Goal: Task Accomplishment & Management: Complete application form

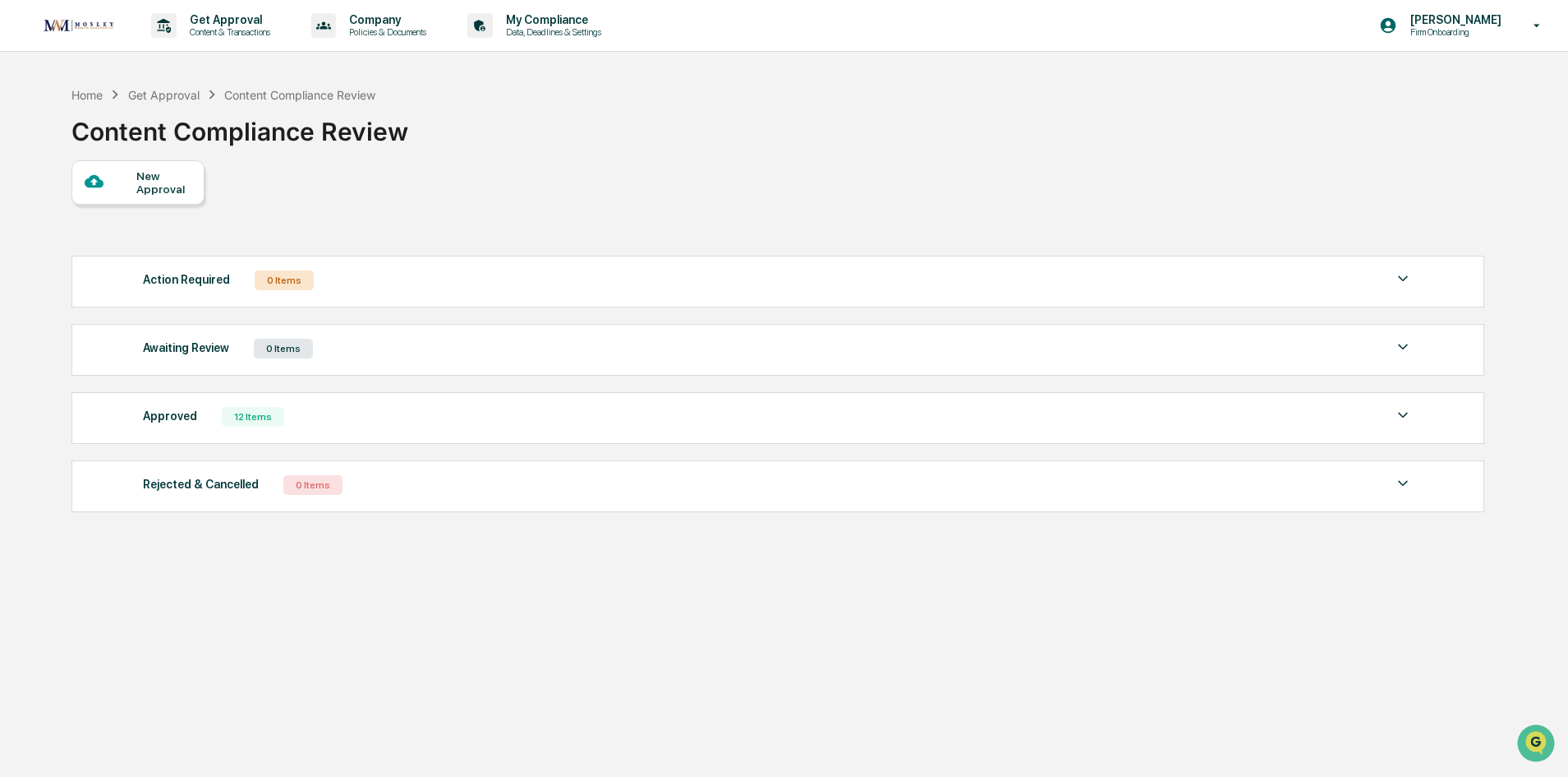
click at [152, 187] on div "New Approval" at bounding box center [165, 182] width 55 height 26
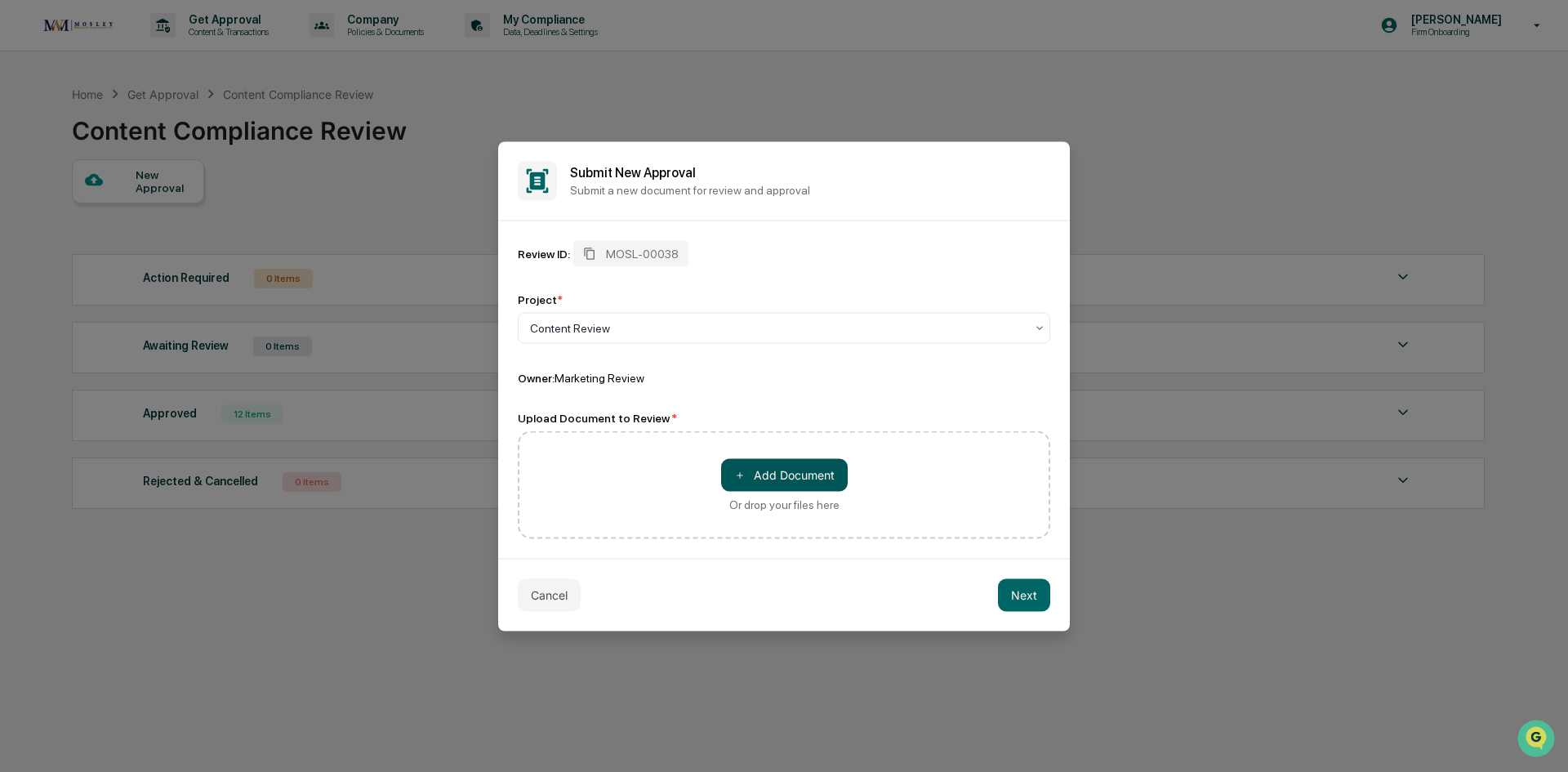
click at [806, 480] on button "＋ Add Document" at bounding box center [784, 474] width 127 height 33
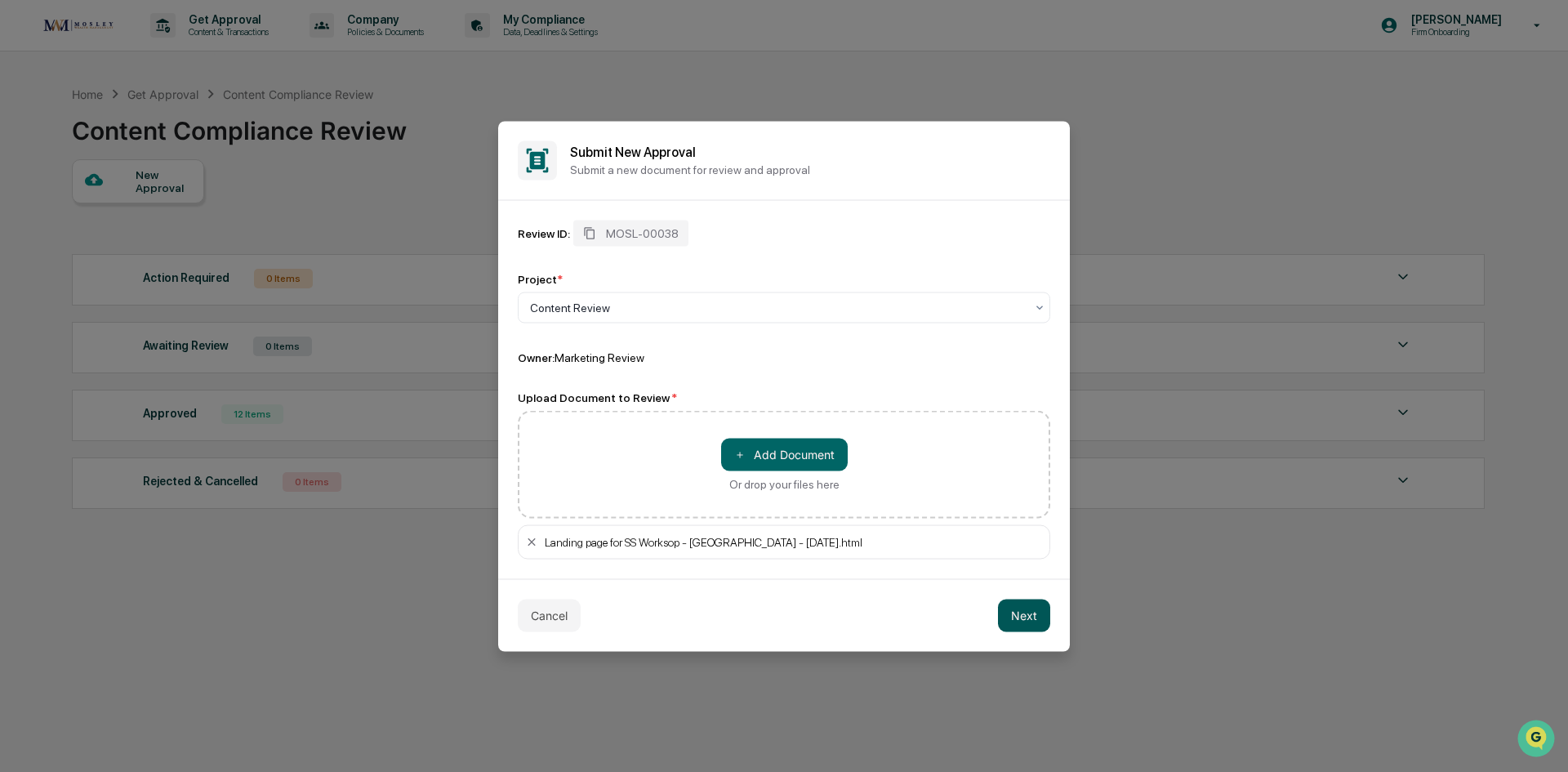
click at [1013, 620] on button "Next" at bounding box center [1023, 615] width 52 height 33
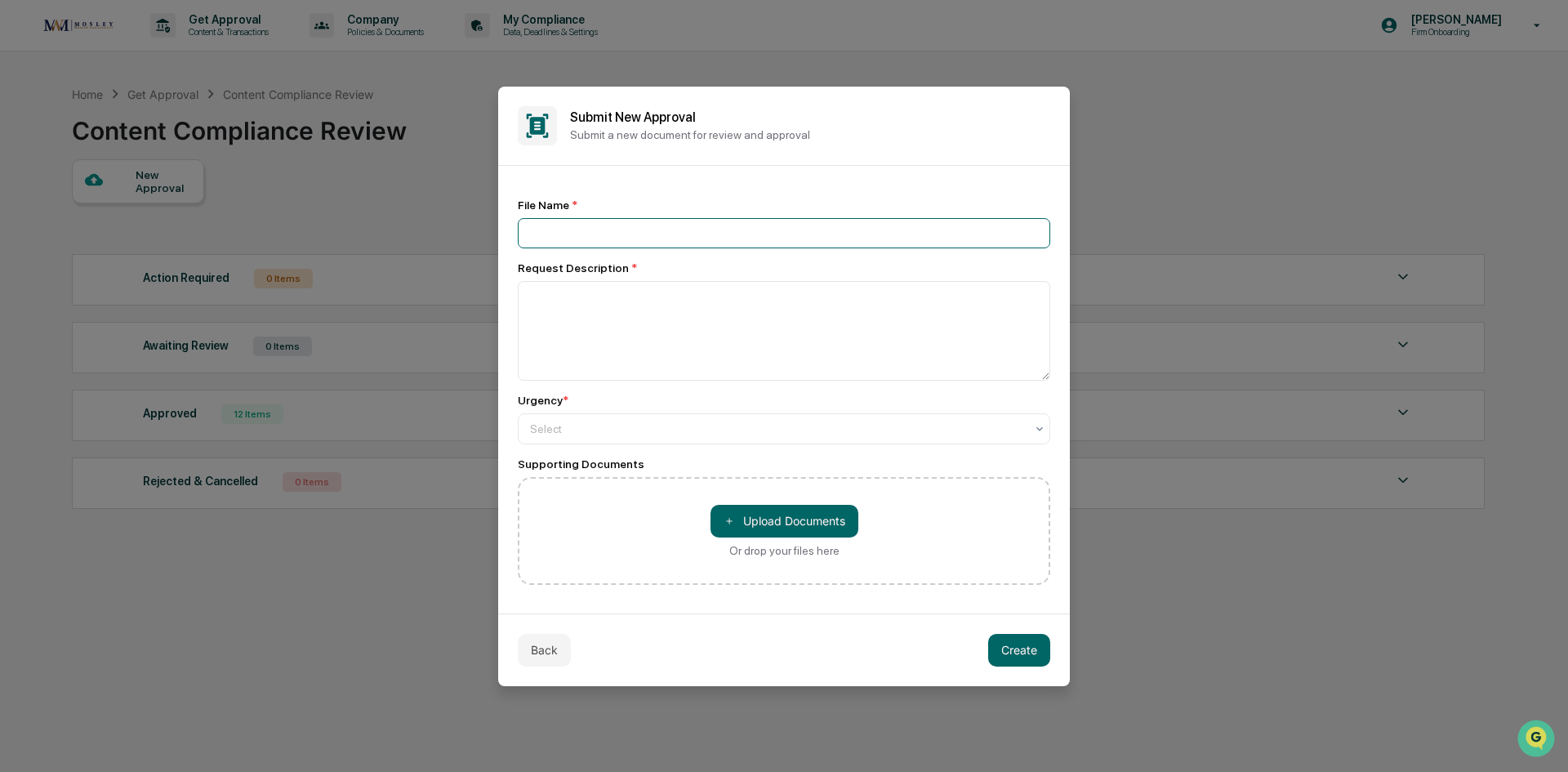
click at [793, 240] on input at bounding box center [784, 232] width 533 height 30
type input "**********"
click at [742, 330] on textarea at bounding box center [784, 330] width 533 height 100
type textarea "**********"
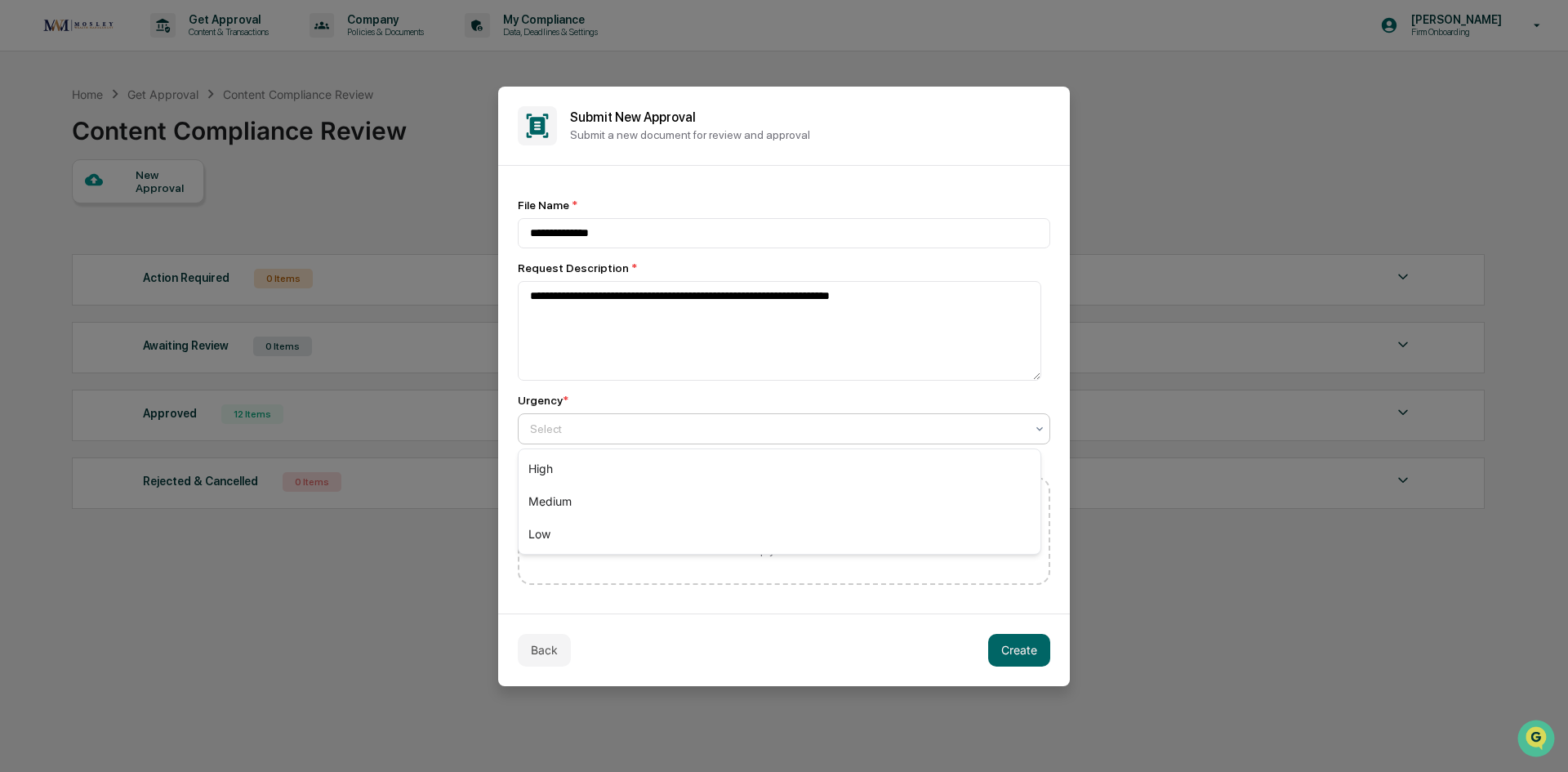
click at [774, 428] on div at bounding box center [777, 429] width 495 height 16
click at [762, 459] on div "High" at bounding box center [780, 469] width 522 height 33
click at [1018, 648] on button "Create" at bounding box center [1019, 650] width 62 height 33
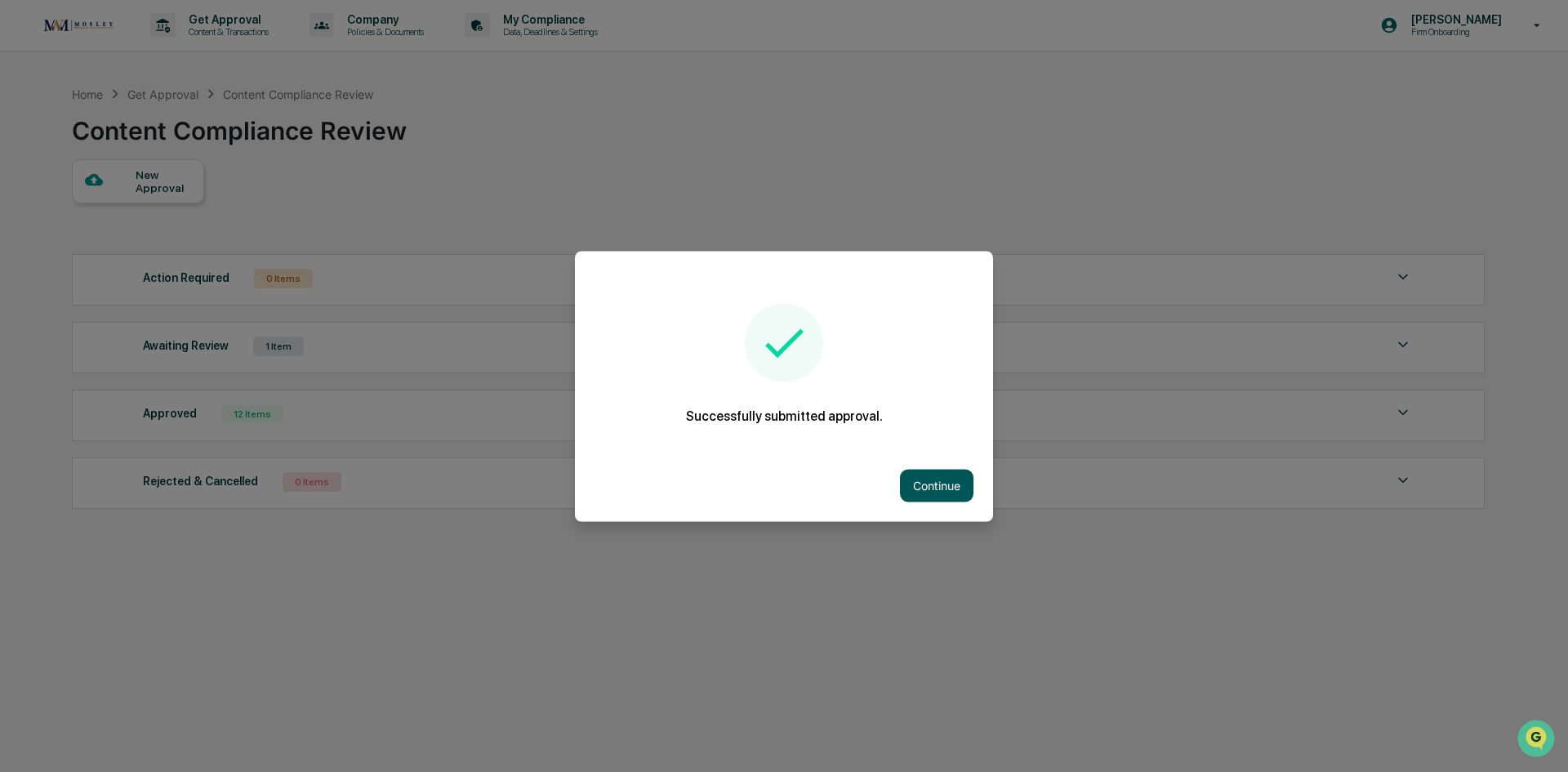
click at [951, 481] on button "Continue" at bounding box center [936, 485] width 73 height 33
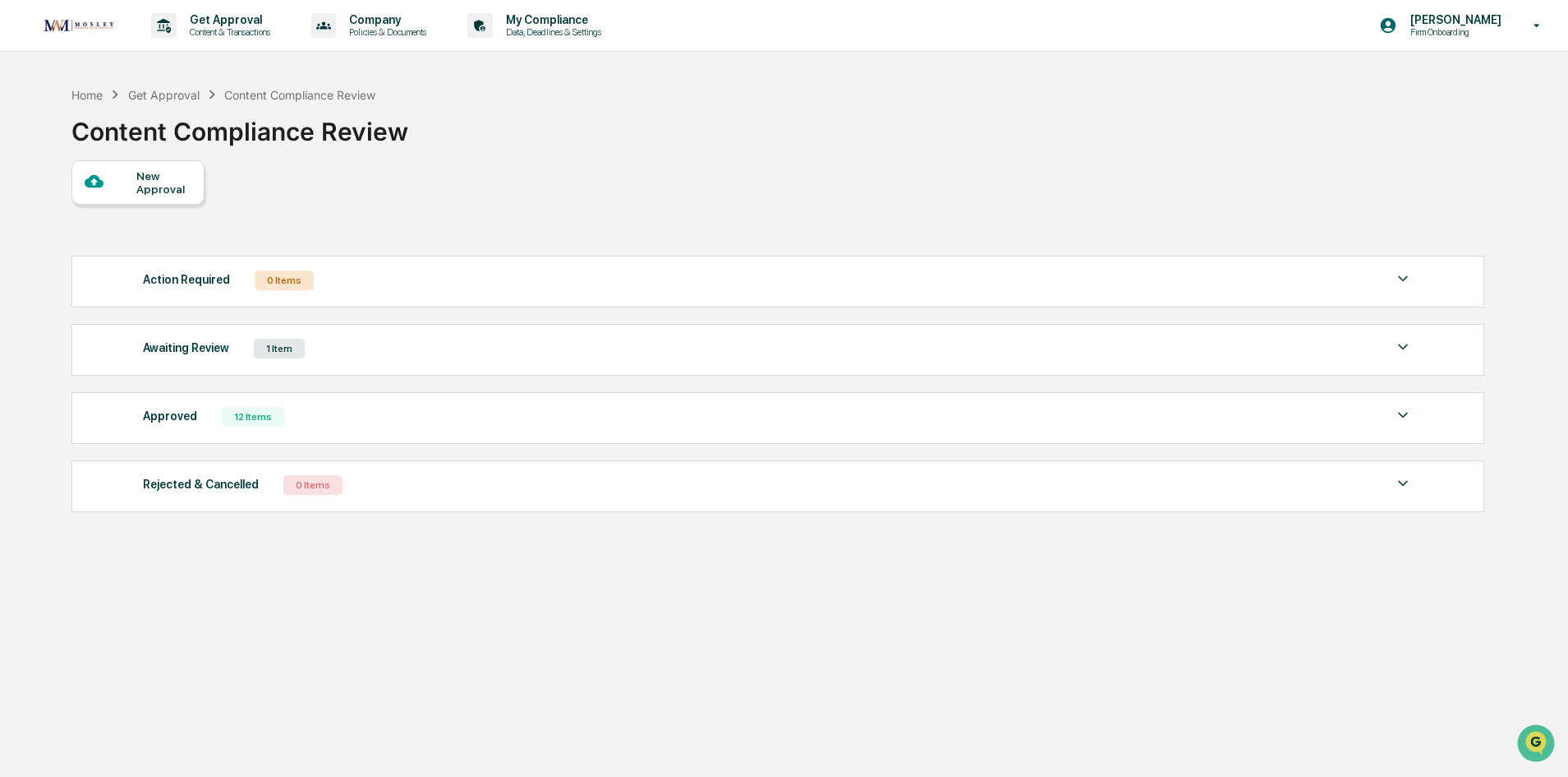
click at [260, 353] on div "1 Item" at bounding box center [279, 348] width 51 height 20
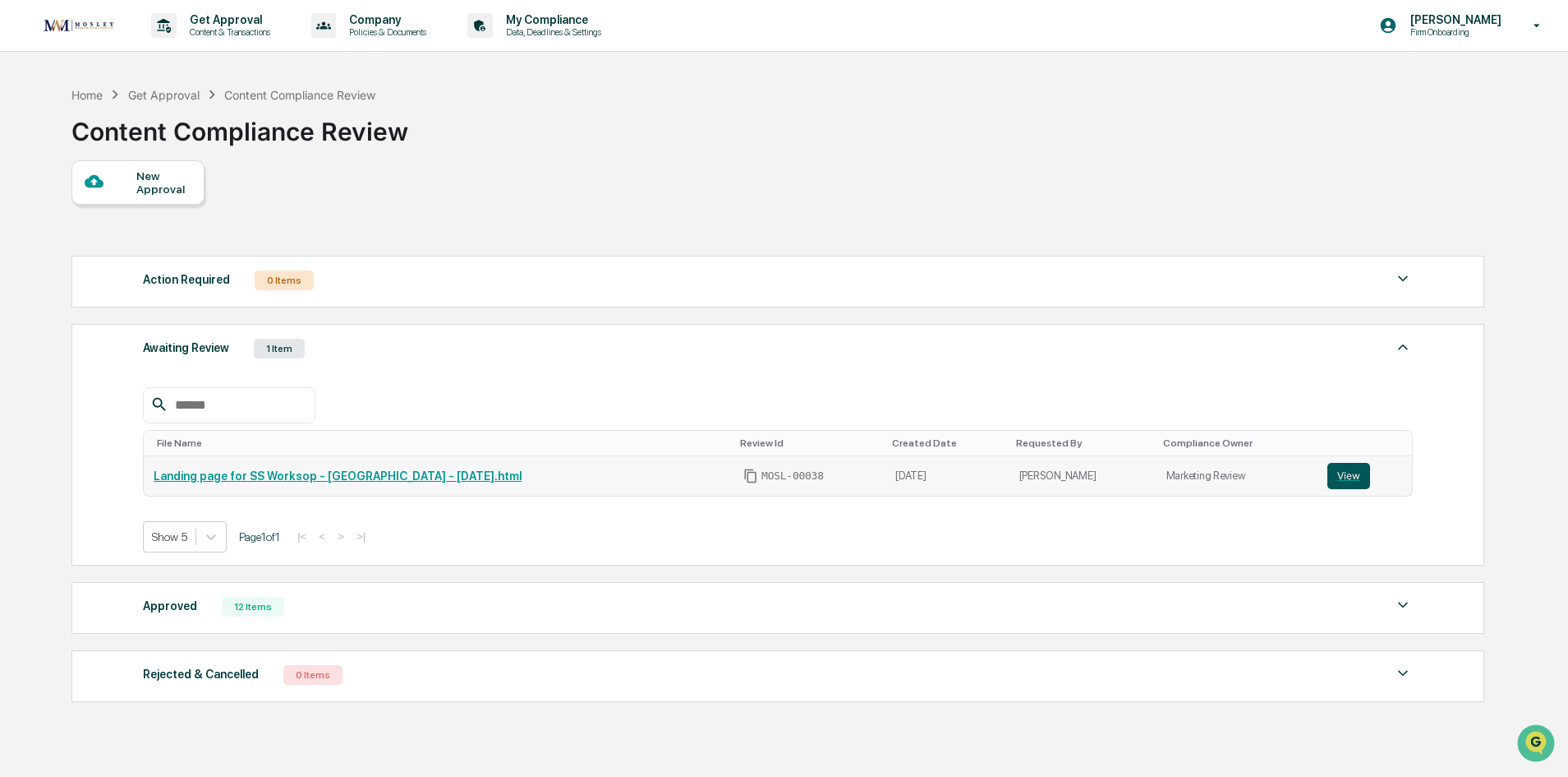
click at [1357, 474] on button "View" at bounding box center [1348, 476] width 42 height 26
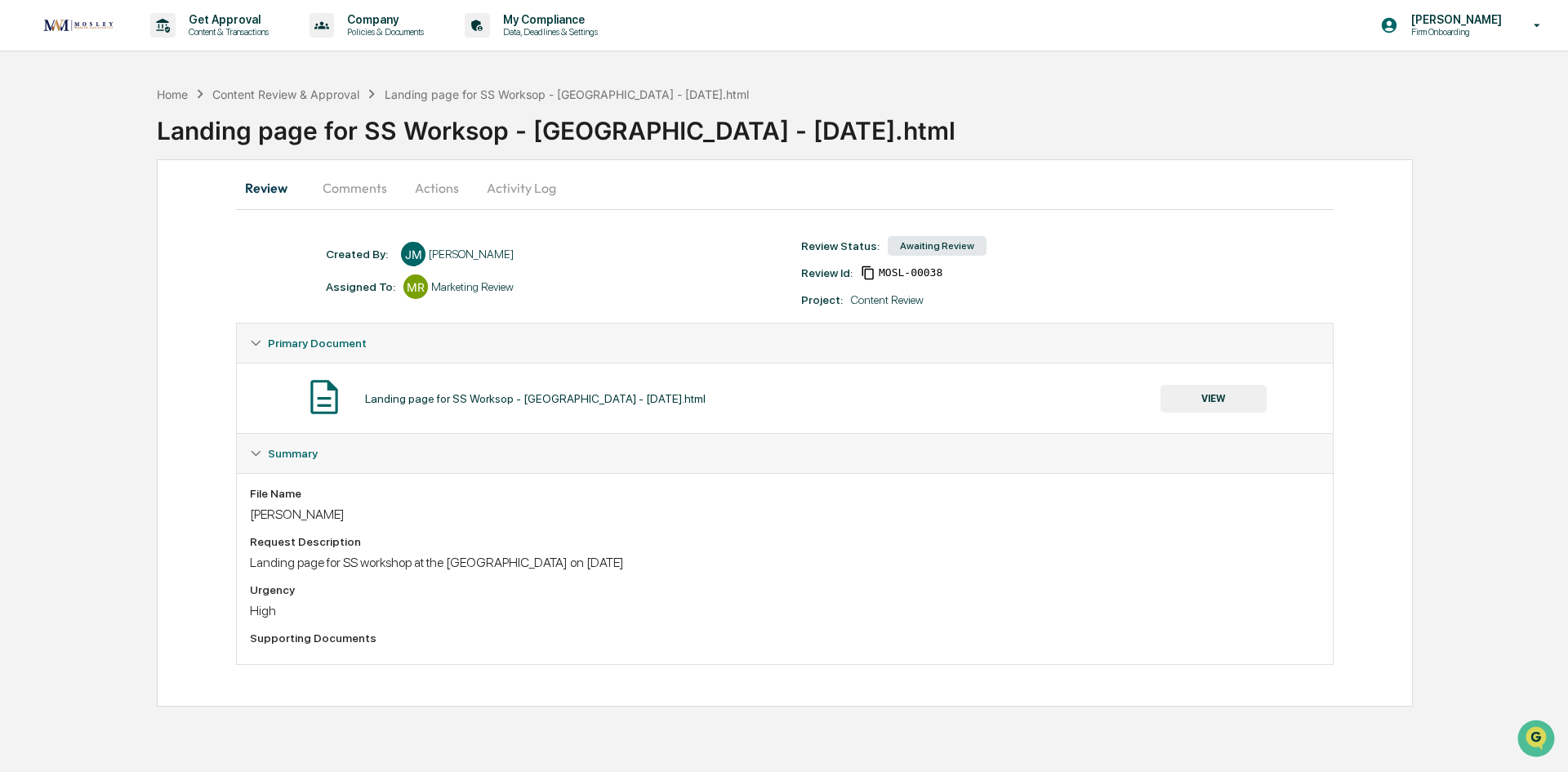
click at [1221, 395] on button "VIEW" at bounding box center [1213, 398] width 106 height 28
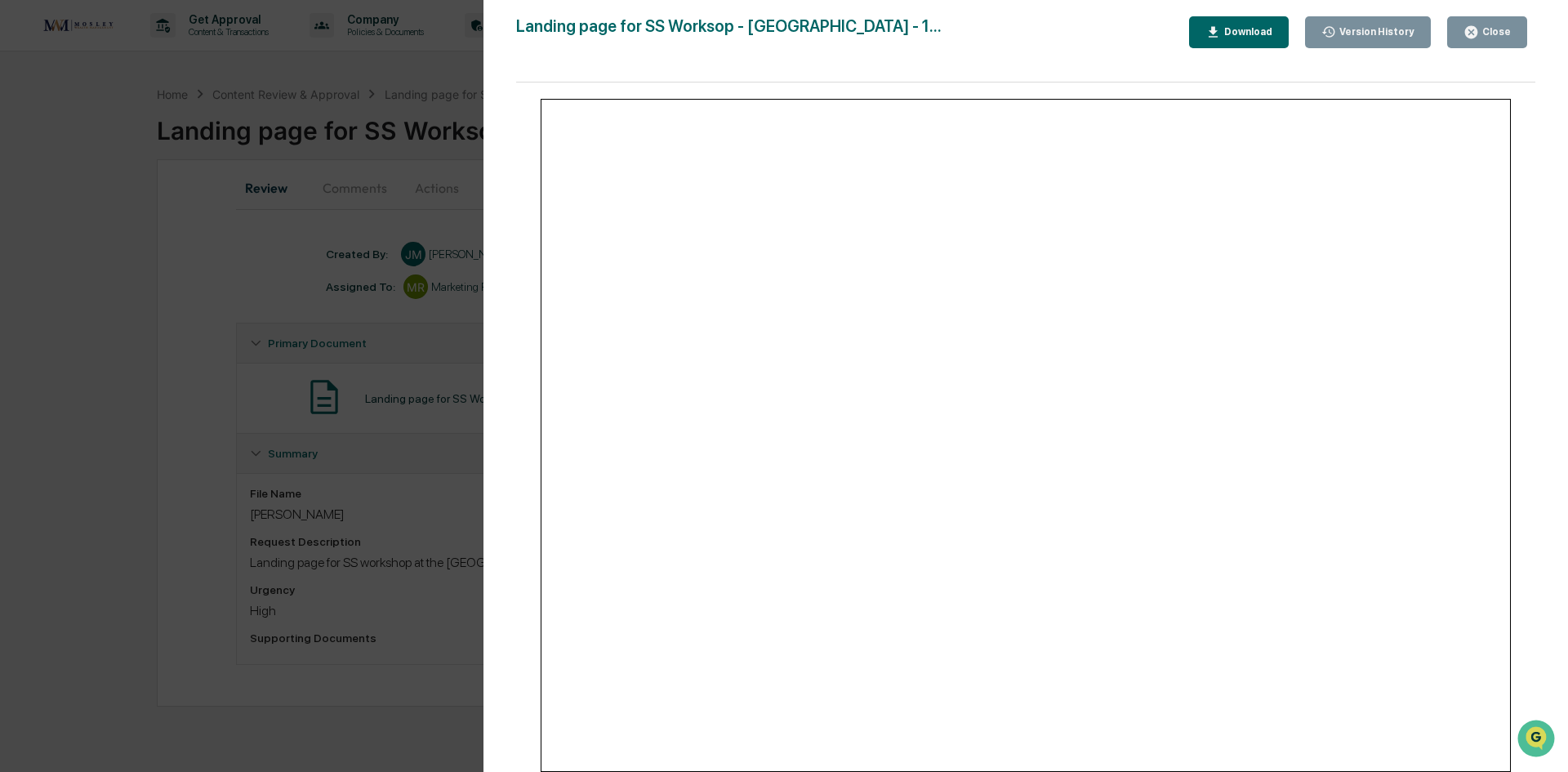
click at [1469, 31] on icon "button" at bounding box center [1471, 32] width 12 height 12
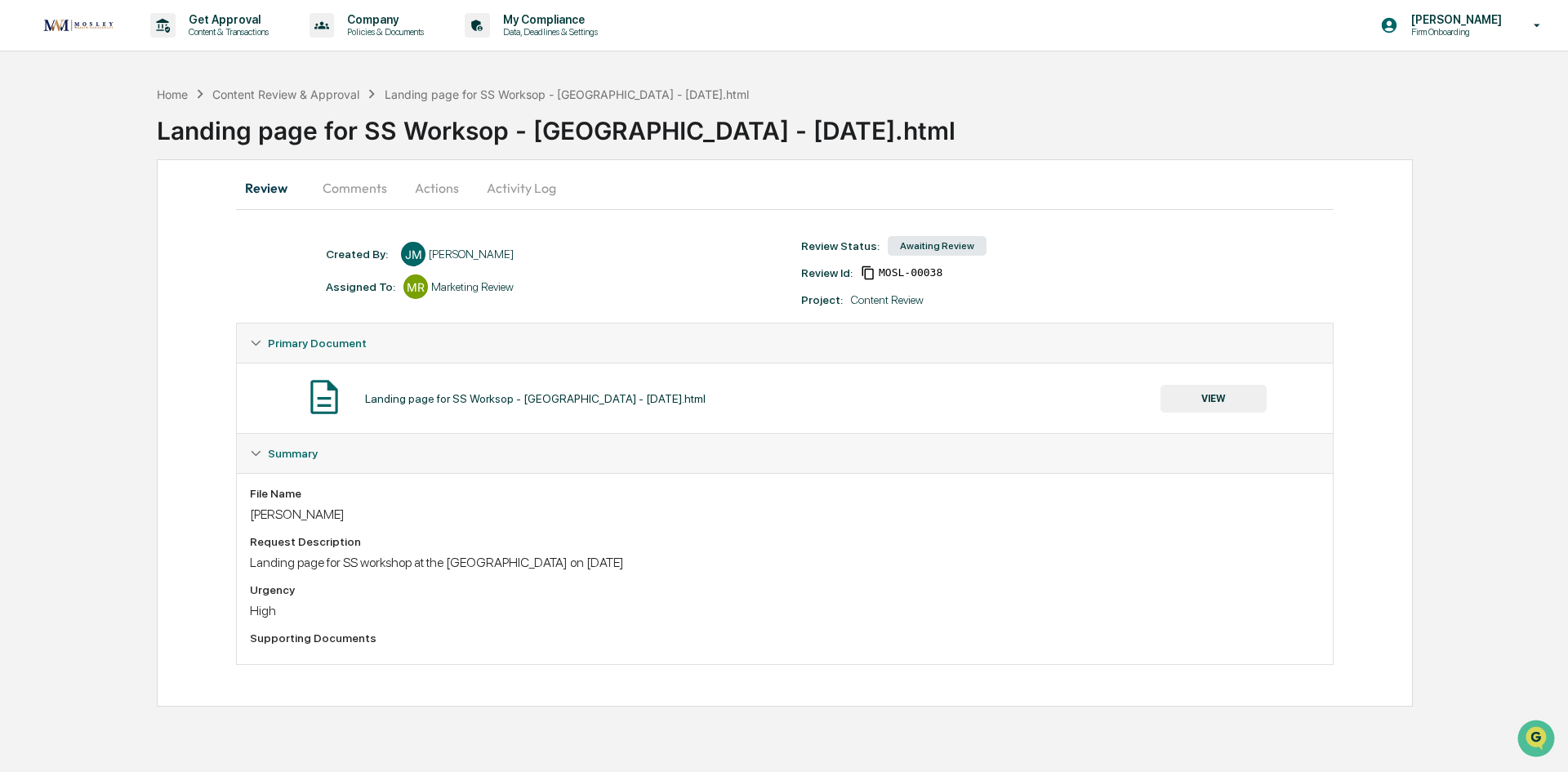
click at [435, 186] on button "Actions" at bounding box center [436, 188] width 73 height 40
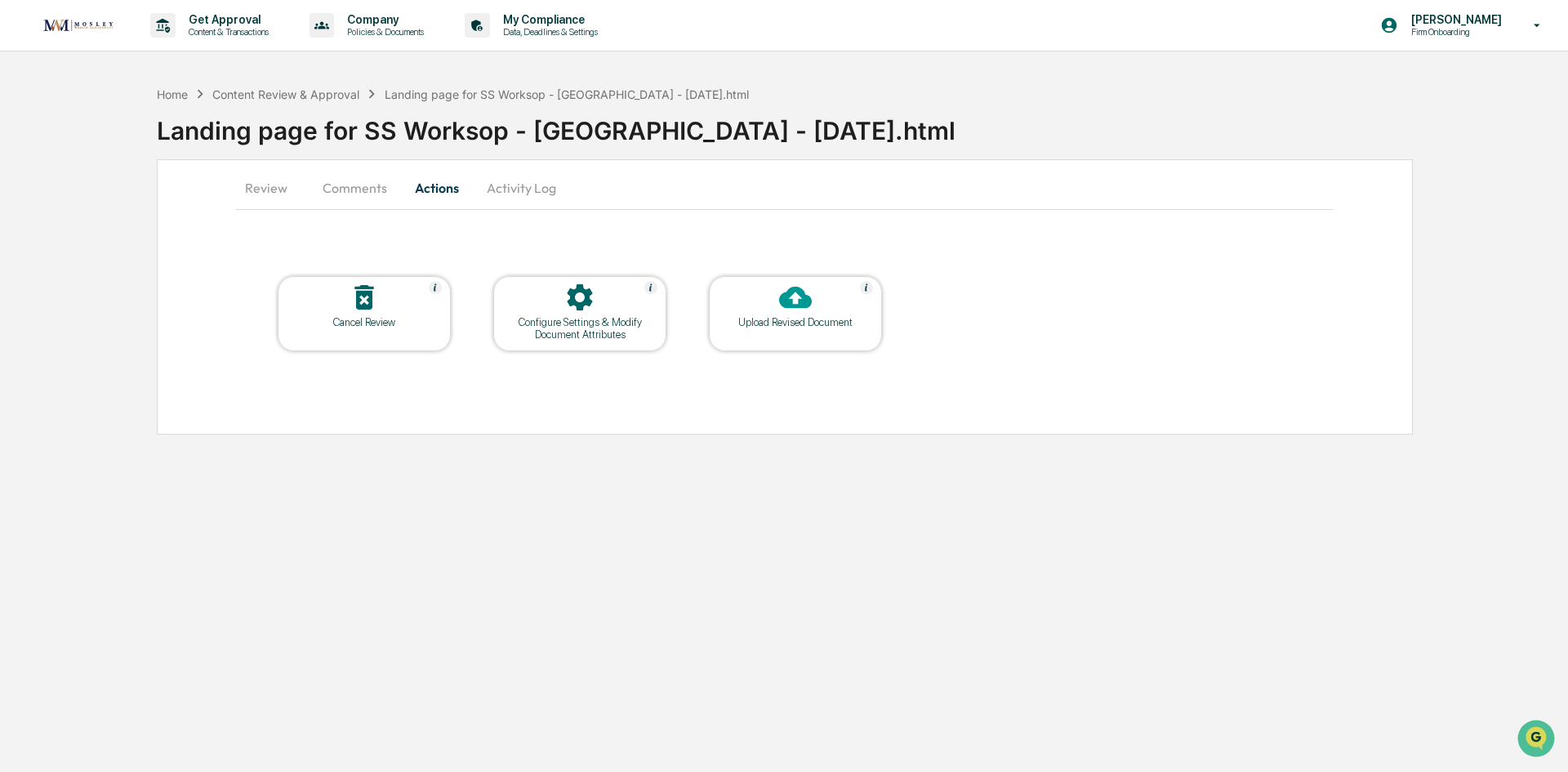
click at [369, 310] on icon at bounding box center [364, 297] width 19 height 24
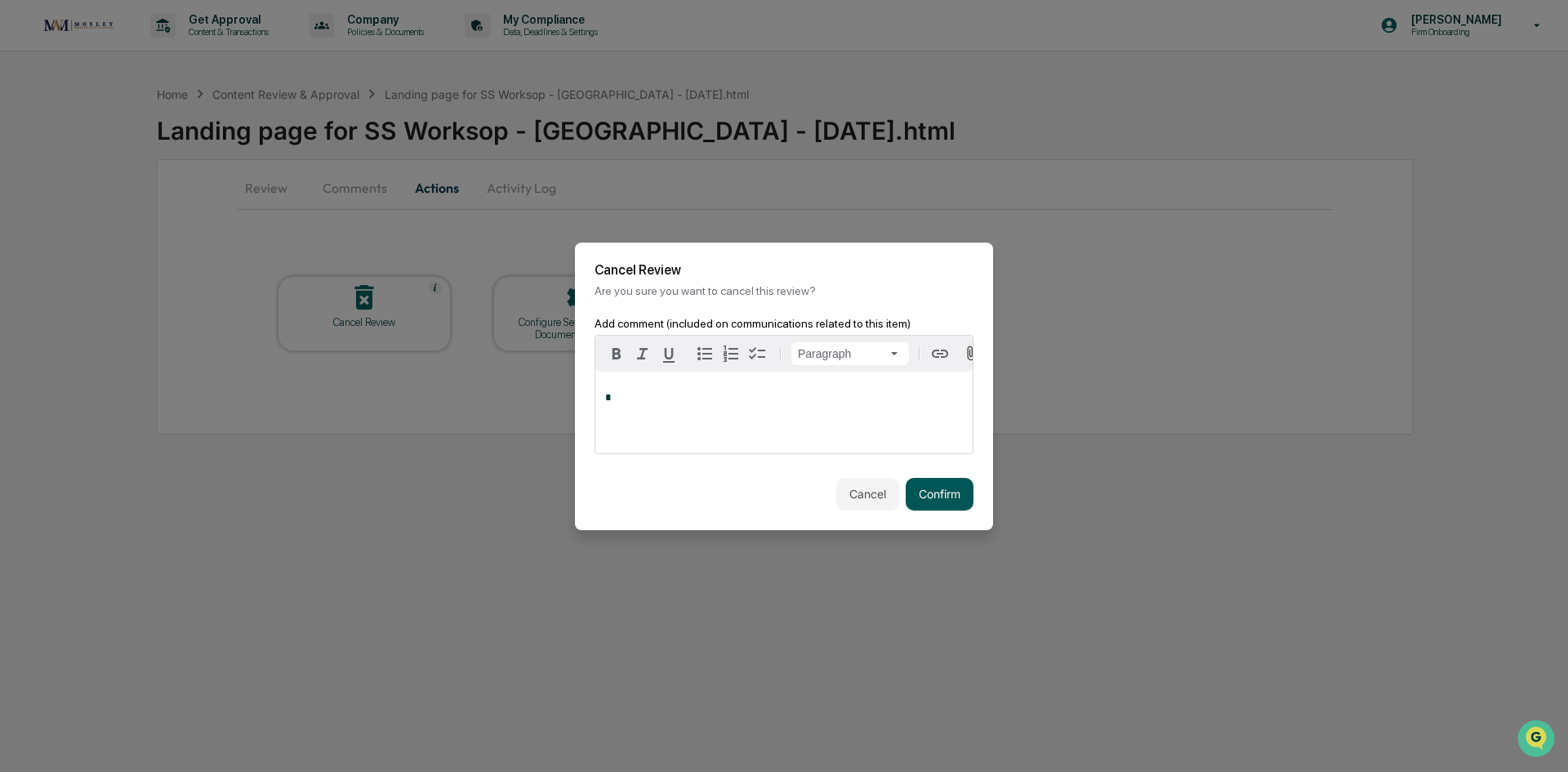
click at [948, 496] on button "Confirm" at bounding box center [939, 494] width 68 height 33
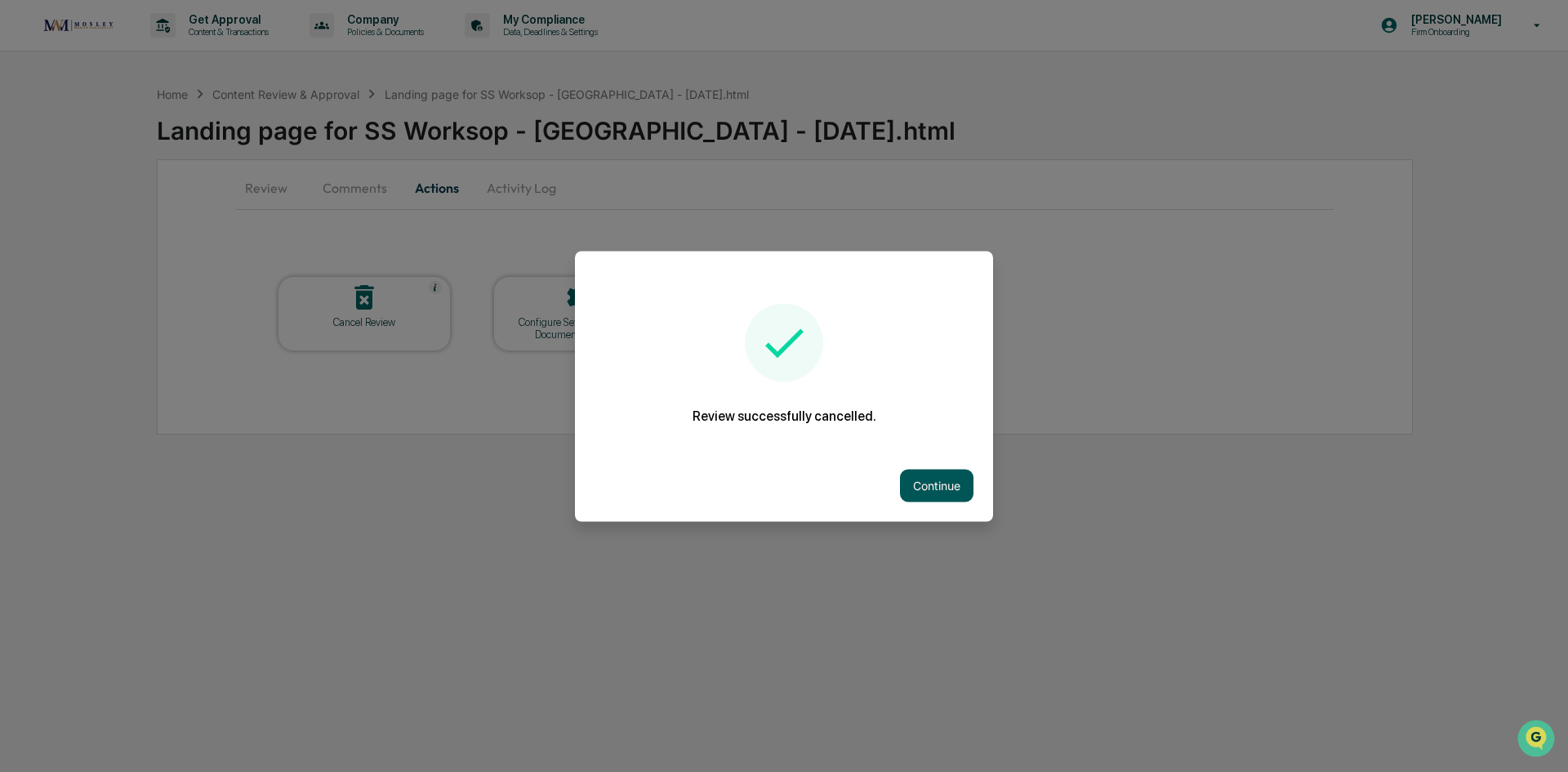
click at [946, 482] on button "Continue" at bounding box center [936, 485] width 73 height 33
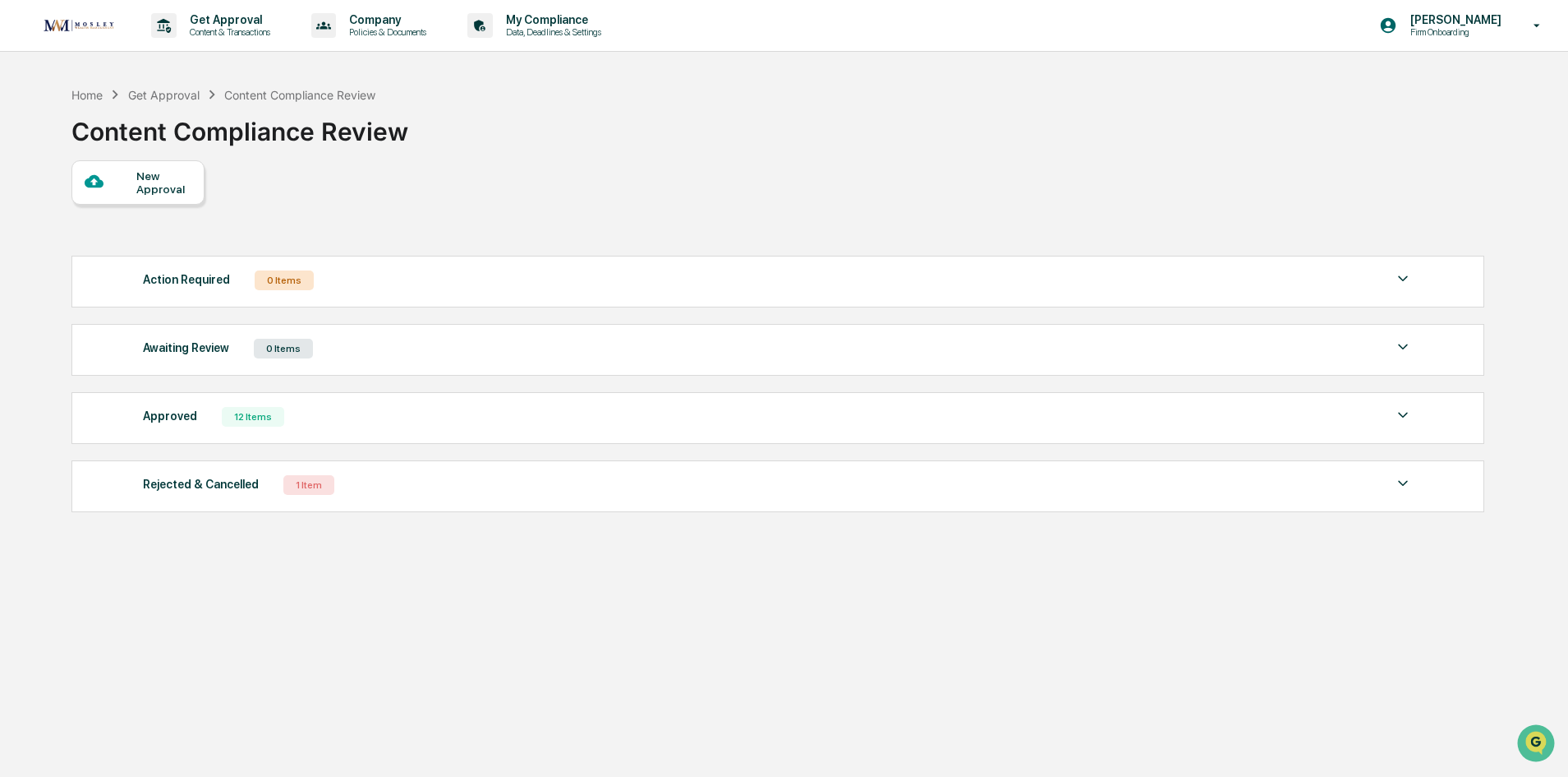
click at [145, 184] on div "New Approval" at bounding box center [165, 182] width 55 height 26
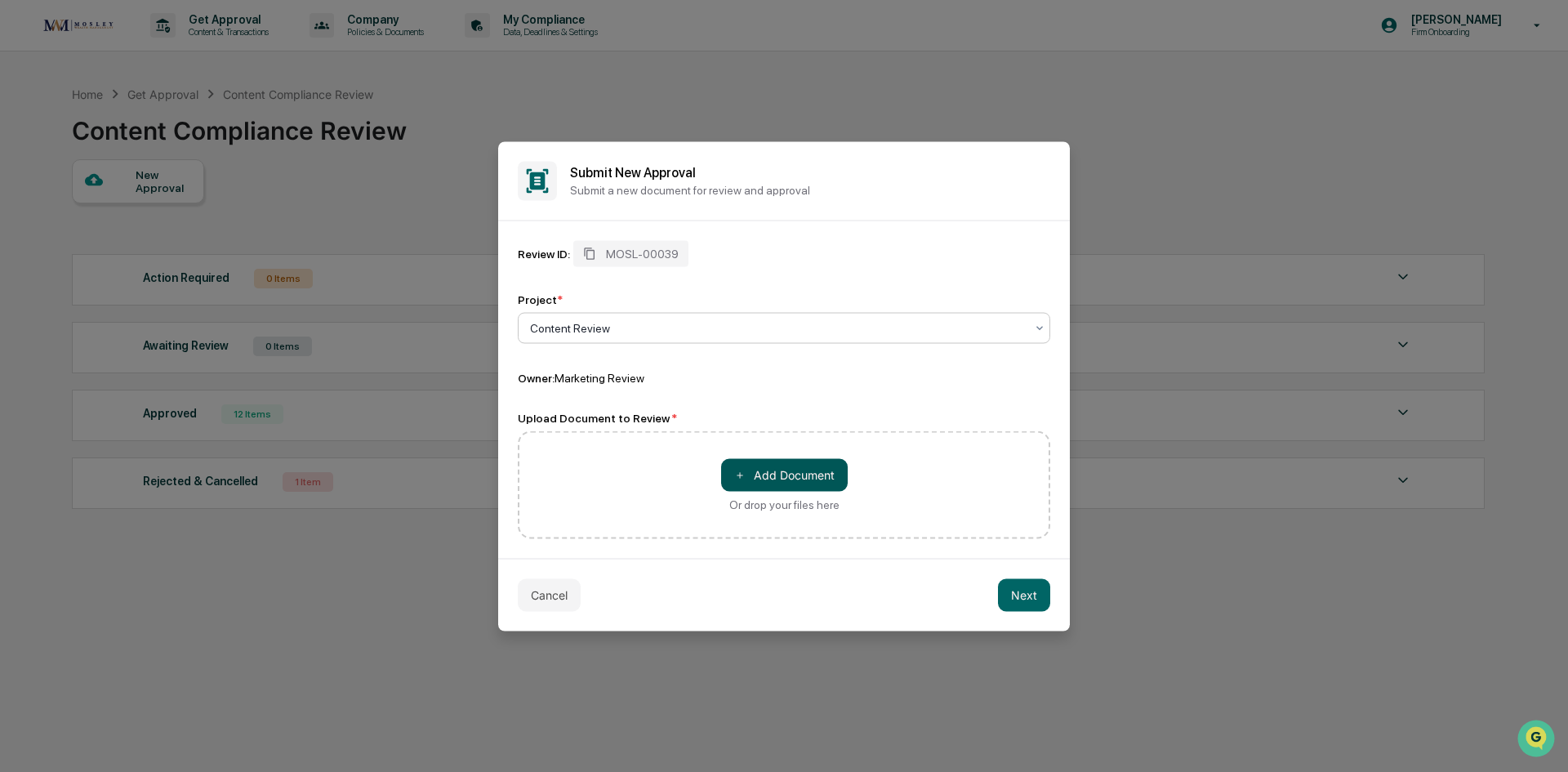
click at [788, 474] on button "＋ Add Document" at bounding box center [784, 474] width 127 height 33
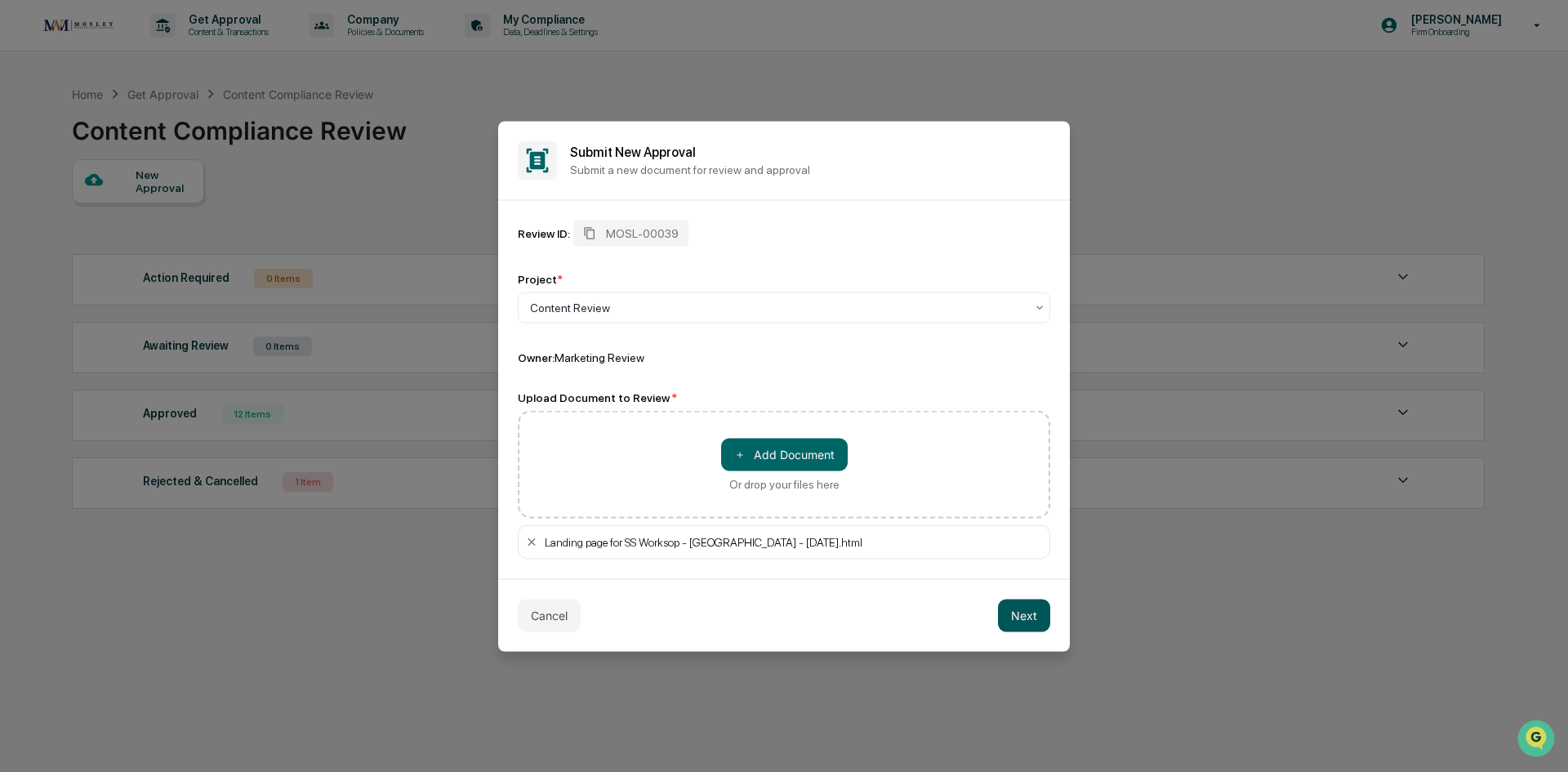
click at [1025, 610] on button "Next" at bounding box center [1023, 615] width 52 height 33
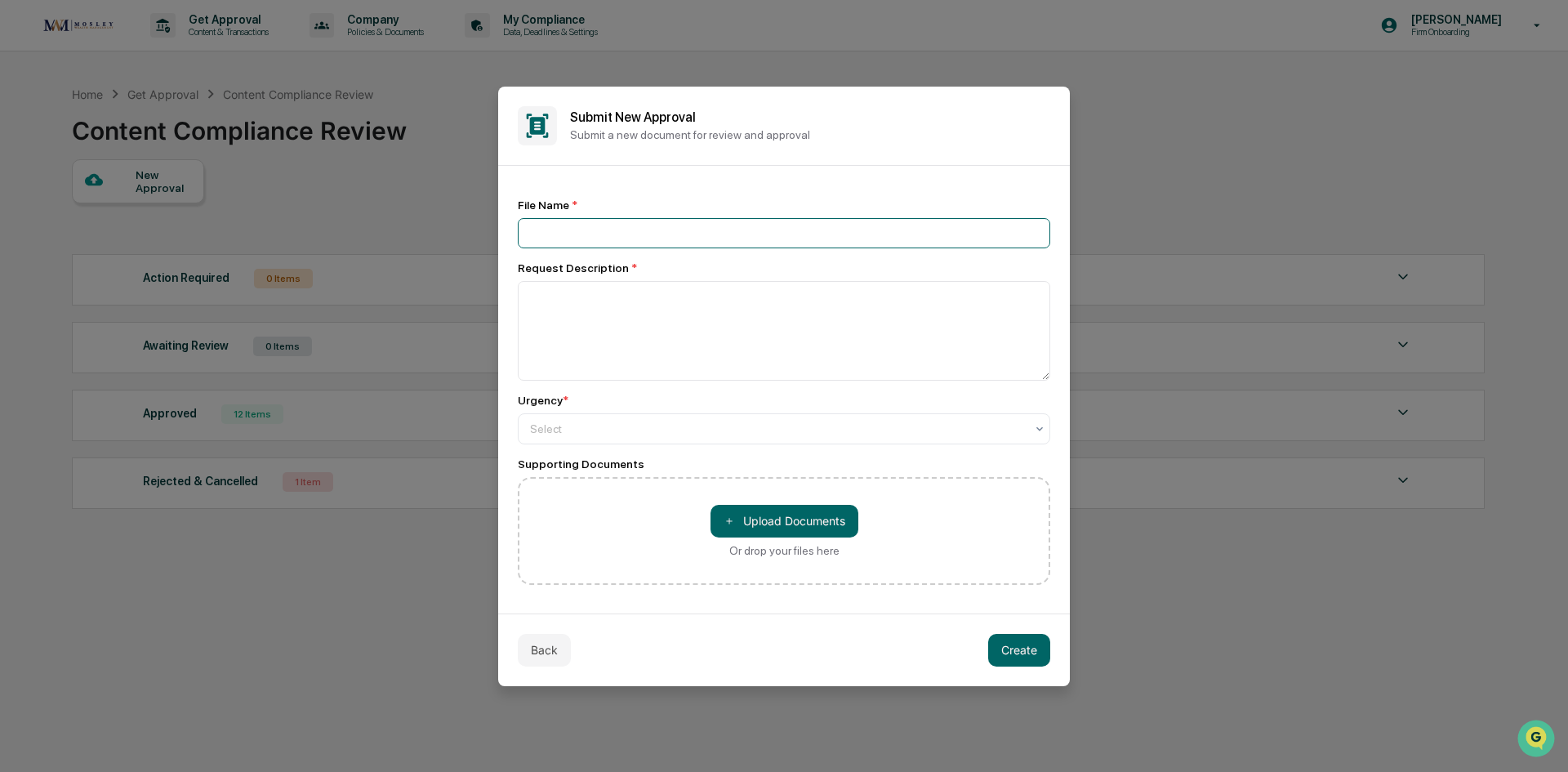
click at [580, 232] on input at bounding box center [784, 232] width 533 height 30
type input "**********"
click at [598, 298] on textarea at bounding box center [784, 330] width 533 height 100
type textarea "**********"
click at [556, 426] on div at bounding box center [777, 429] width 495 height 16
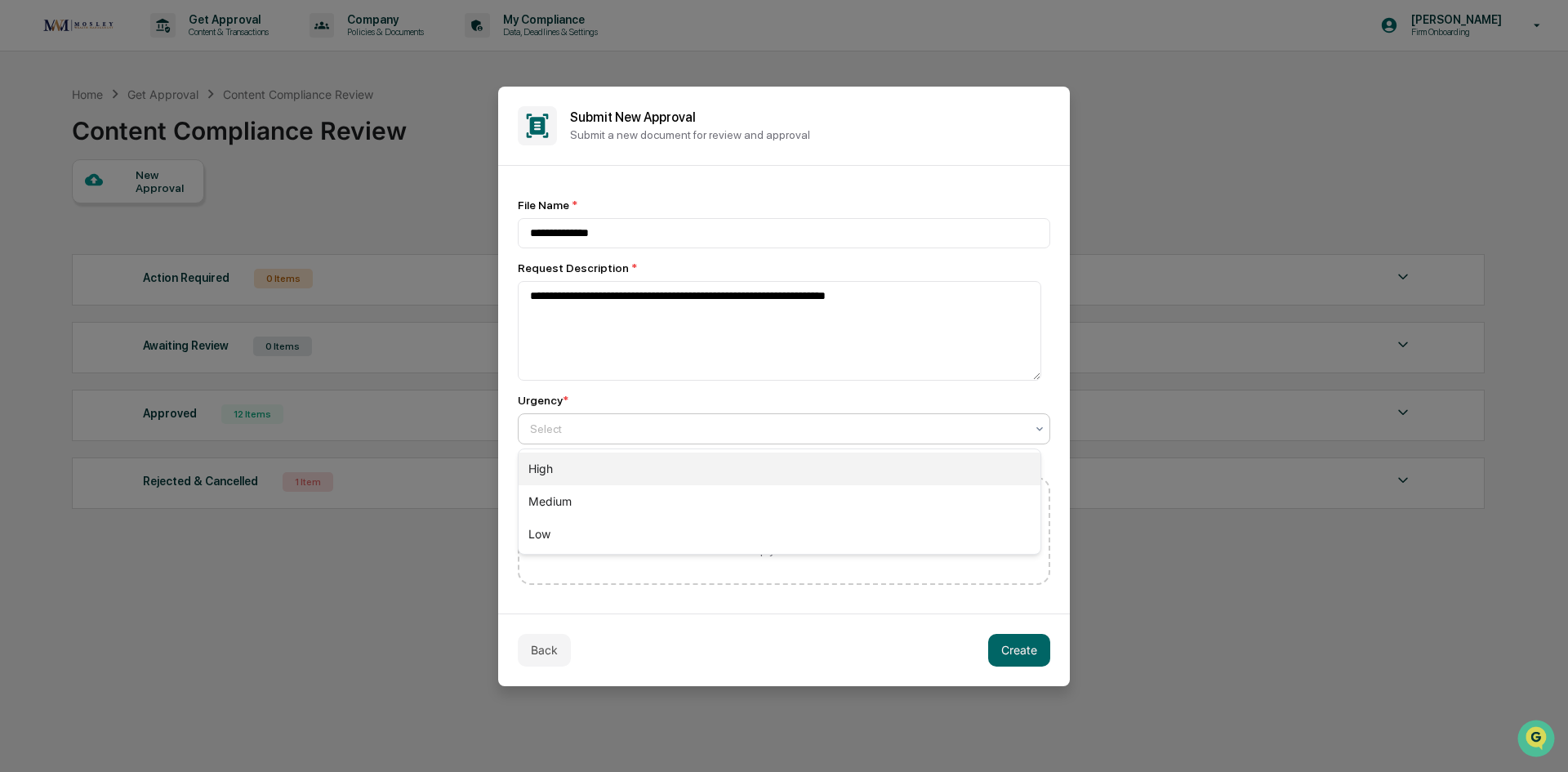
click at [569, 468] on div "High" at bounding box center [780, 469] width 522 height 33
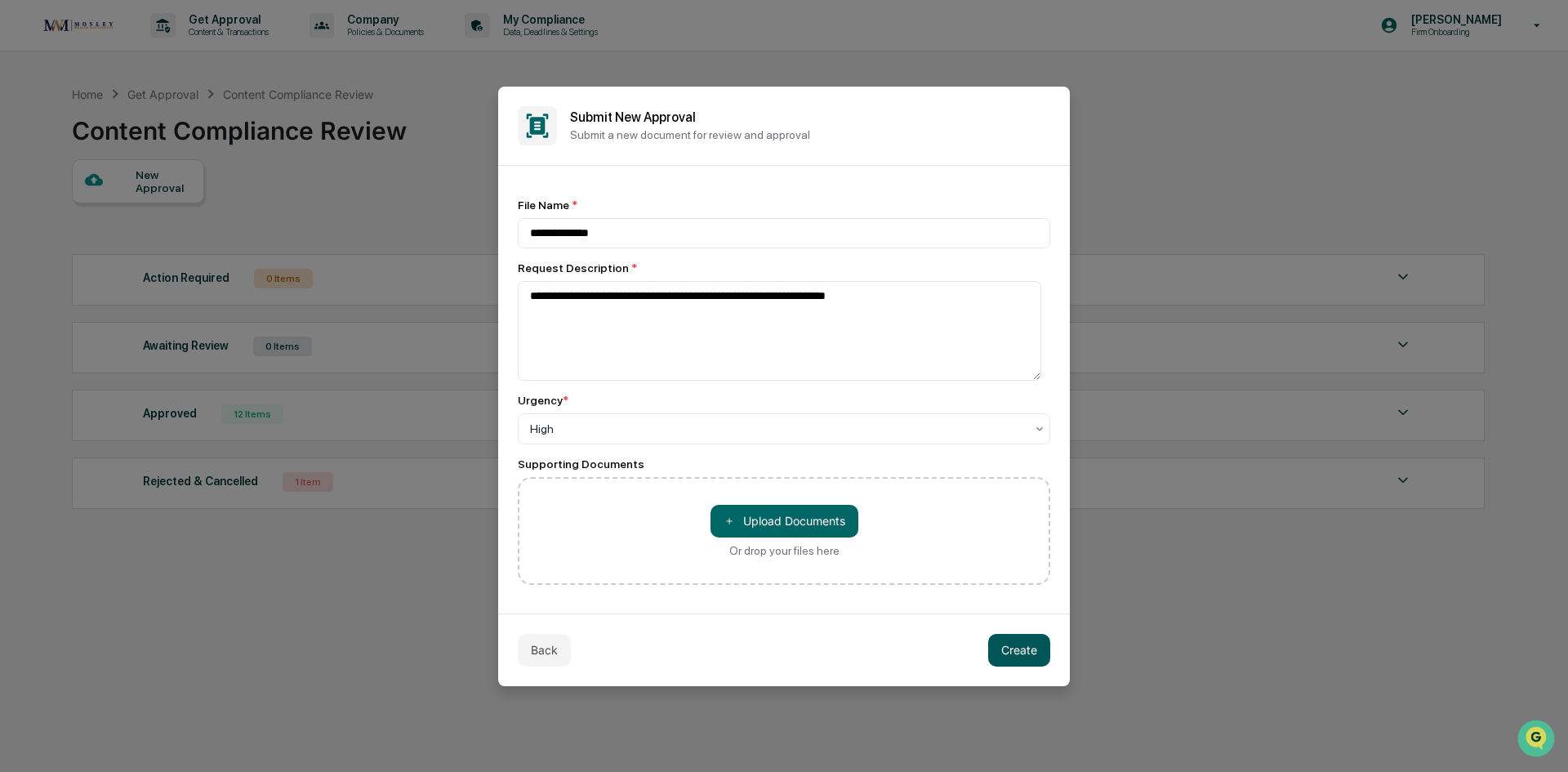
click at [1021, 644] on button "Create" at bounding box center [1019, 650] width 62 height 33
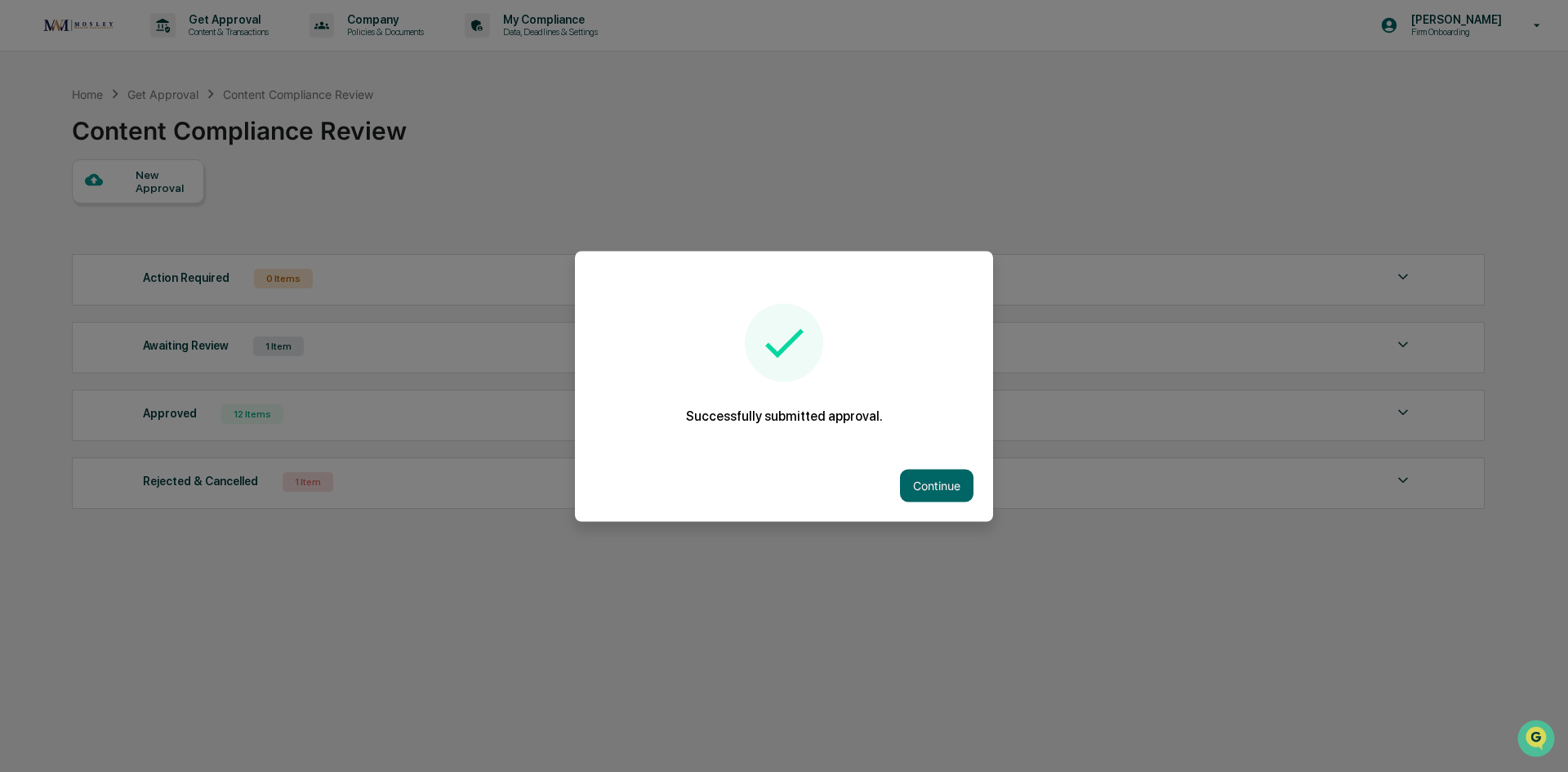
click at [936, 490] on button "Continue" at bounding box center [936, 485] width 73 height 33
